Goal: Task Accomplishment & Management: Use online tool/utility

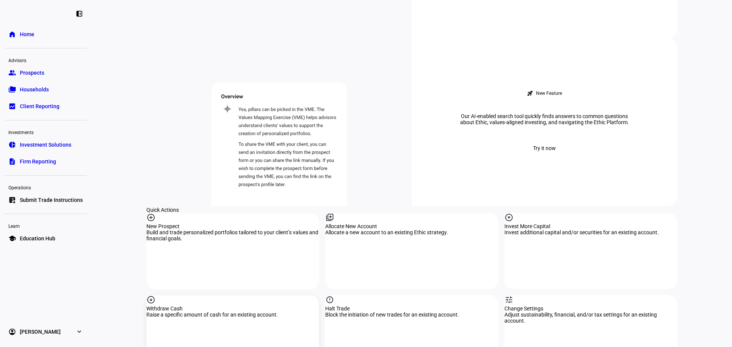
scroll to position [610, 0]
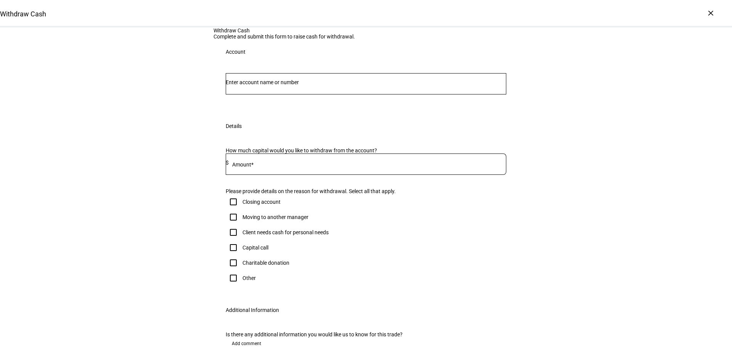
click at [333, 94] on div at bounding box center [366, 83] width 280 height 21
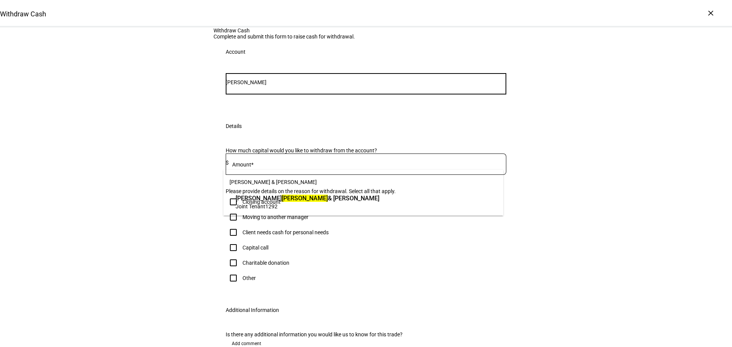
type input "[PERSON_NAME]"
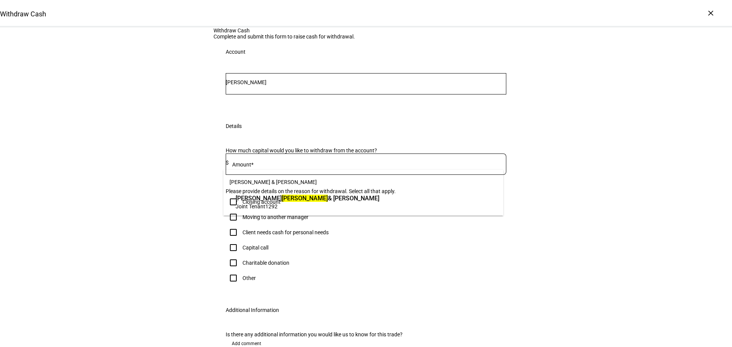
click at [333, 197] on span "[PERSON_NAME] & [PERSON_NAME]" at bounding box center [307, 198] width 144 height 9
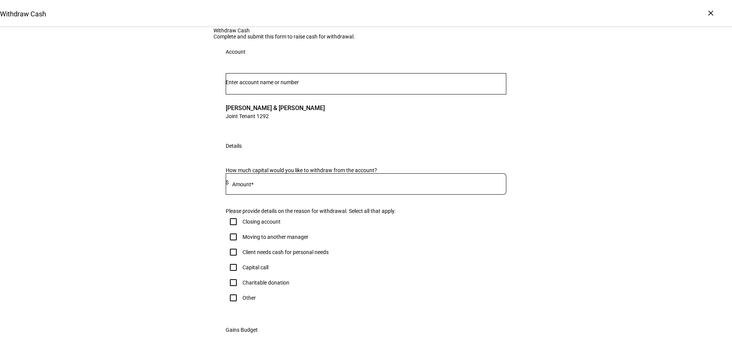
click at [287, 195] on div at bounding box center [367, 183] width 277 height 21
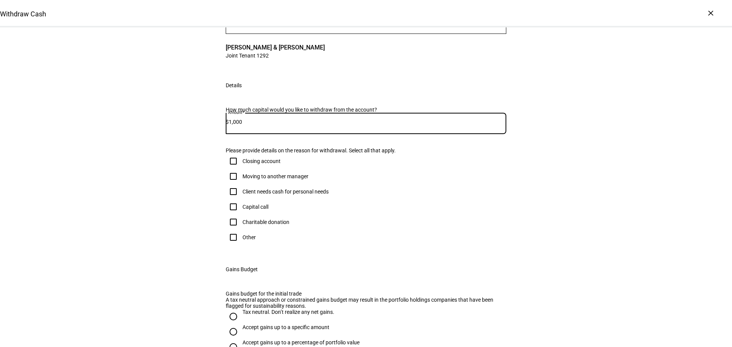
scroll to position [89, 0]
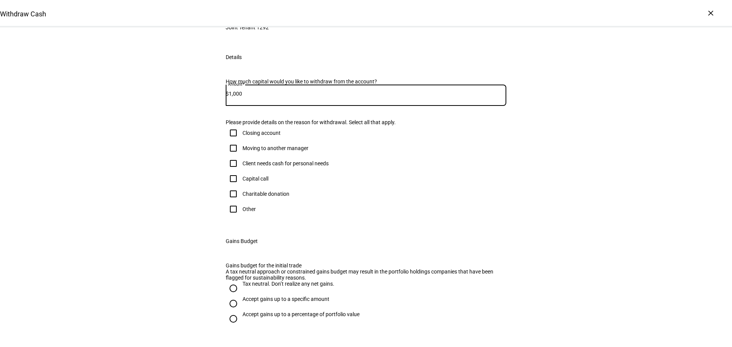
type input "1,000"
click at [232, 217] on input "Other" at bounding box center [233, 209] width 15 height 15
checkbox input "true"
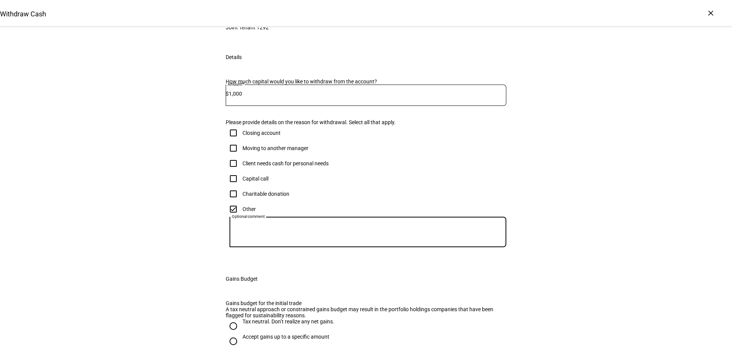
click at [256, 241] on textarea "Optional comment" at bounding box center [367, 232] width 277 height 18
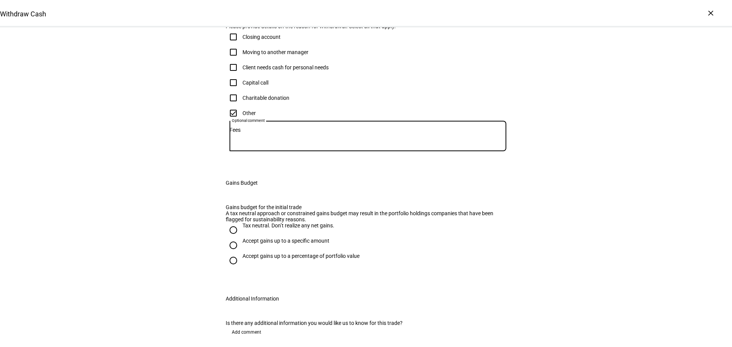
scroll to position [355, 0]
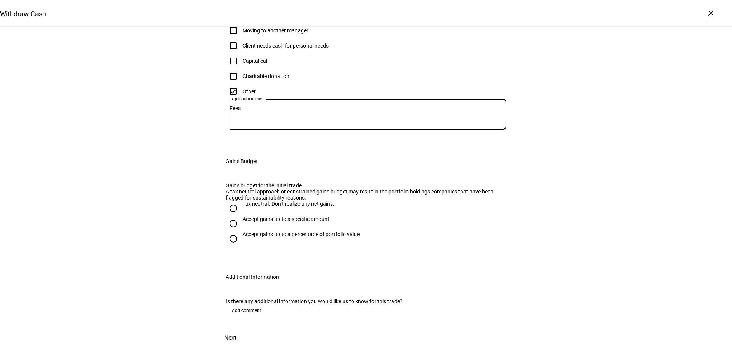
type textarea "Fees"
click at [230, 201] on input "Tax neutral. Don’t realize any net gains." at bounding box center [233, 208] width 15 height 15
radio input "true"
click at [234, 309] on span "Add comment" at bounding box center [246, 310] width 29 height 12
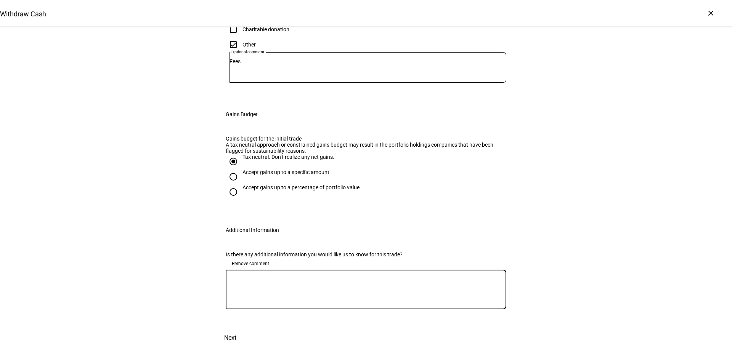
click at [254, 303] on textarea at bounding box center [366, 289] width 280 height 27
type textarea "Account has insufficient funds to cover upcoming fees. Please restore cash bala…"
click at [247, 329] on span at bounding box center [230, 338] width 34 height 18
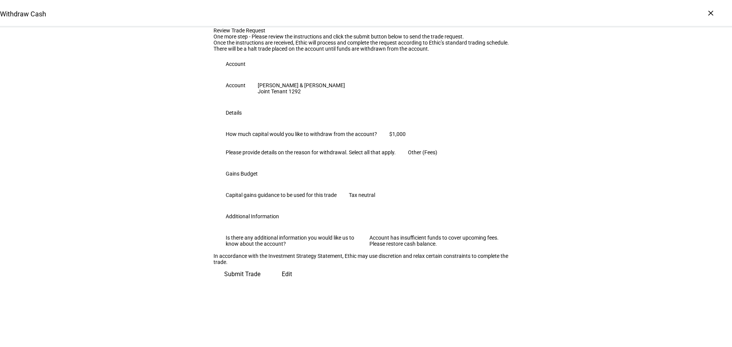
scroll to position [142, 0]
click at [271, 283] on span at bounding box center [242, 274] width 58 height 18
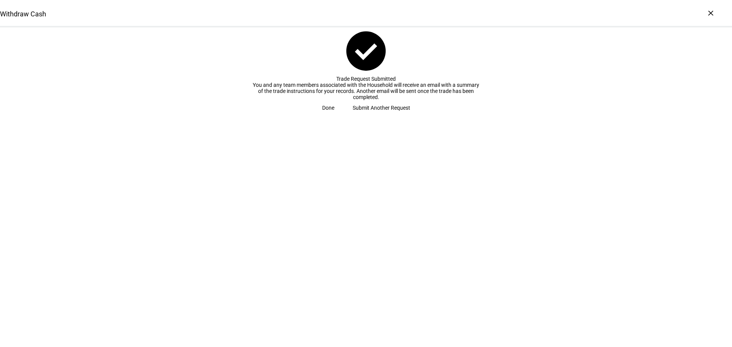
click at [334, 115] on span "Done" at bounding box center [328, 107] width 12 height 15
